Goal: Transaction & Acquisition: Subscribe to service/newsletter

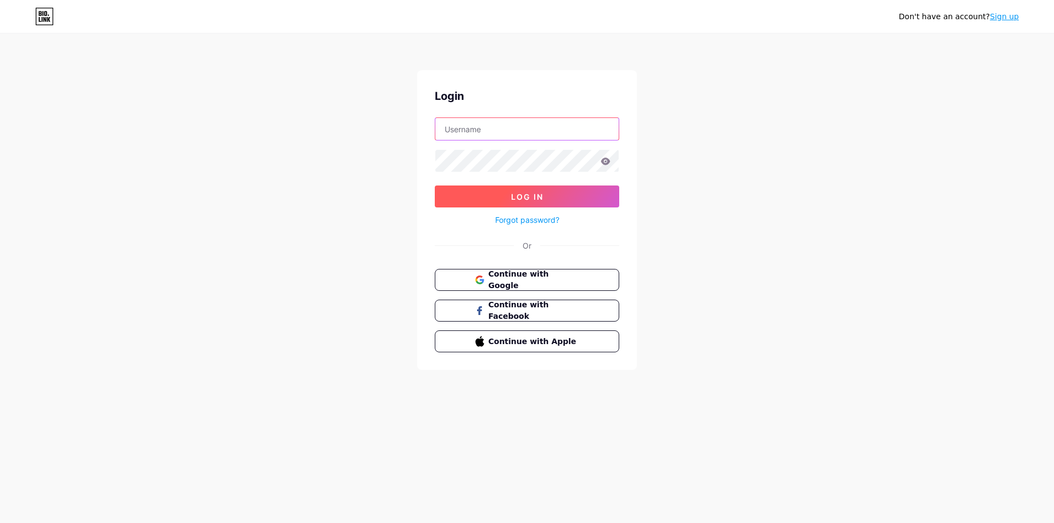
type input "[EMAIL_ADDRESS][DOMAIN_NAME]"
click at [555, 192] on button "Log In" at bounding box center [527, 197] width 185 height 22
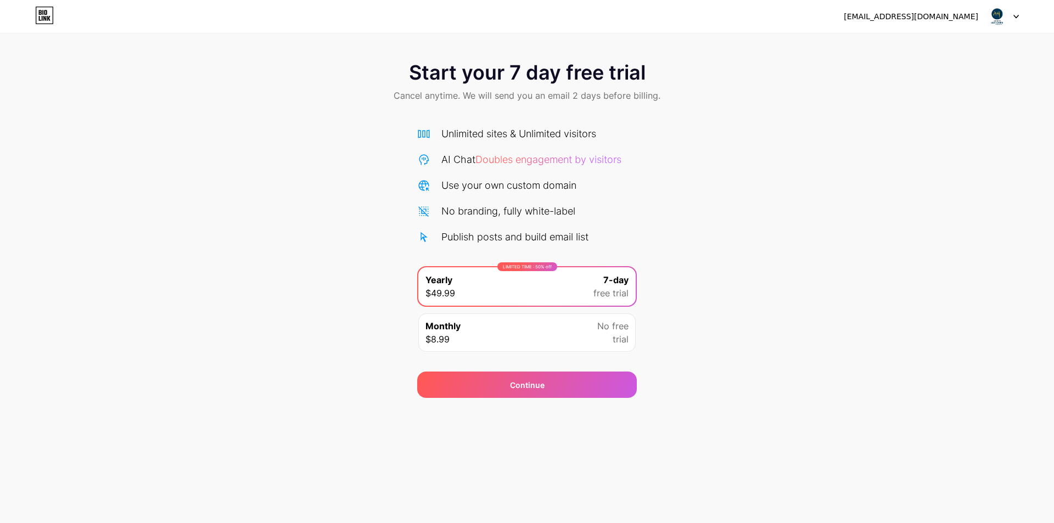
click at [1019, 16] on icon at bounding box center [1016, 17] width 5 height 4
click at [941, 18] on div "[EMAIL_ADDRESS][DOMAIN_NAME]" at bounding box center [911, 17] width 135 height 12
click at [791, 18] on div "[EMAIL_ADDRESS][DOMAIN_NAME] Logout" at bounding box center [527, 17] width 1054 height 20
click at [49, 9] on icon at bounding box center [44, 16] width 19 height 18
